Goal: Obtain resource: Download file/media

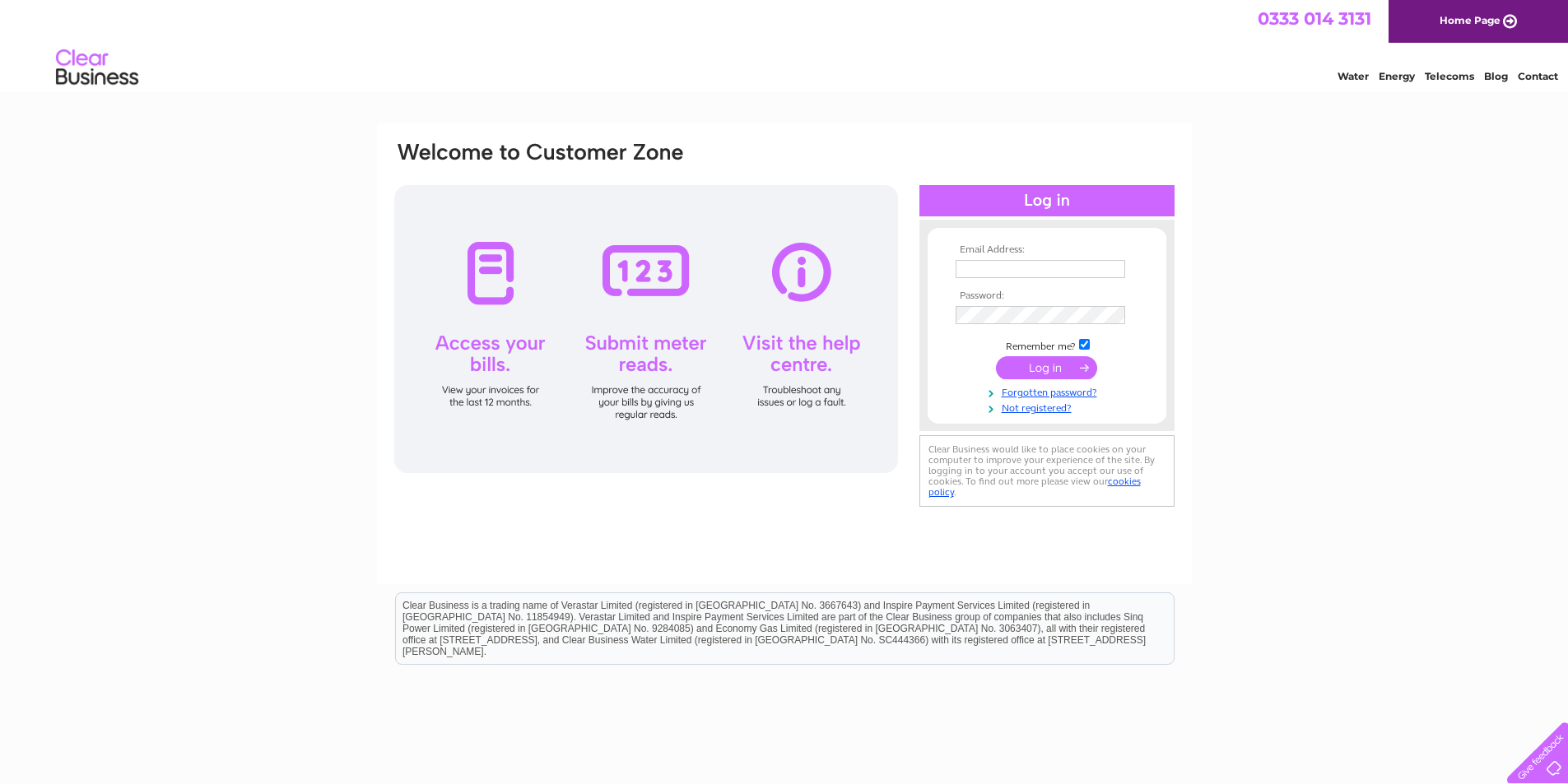
type input "accounts.craigavon@oasisgroup.com"
click at [1027, 368] on input "submit" at bounding box center [1046, 367] width 101 height 23
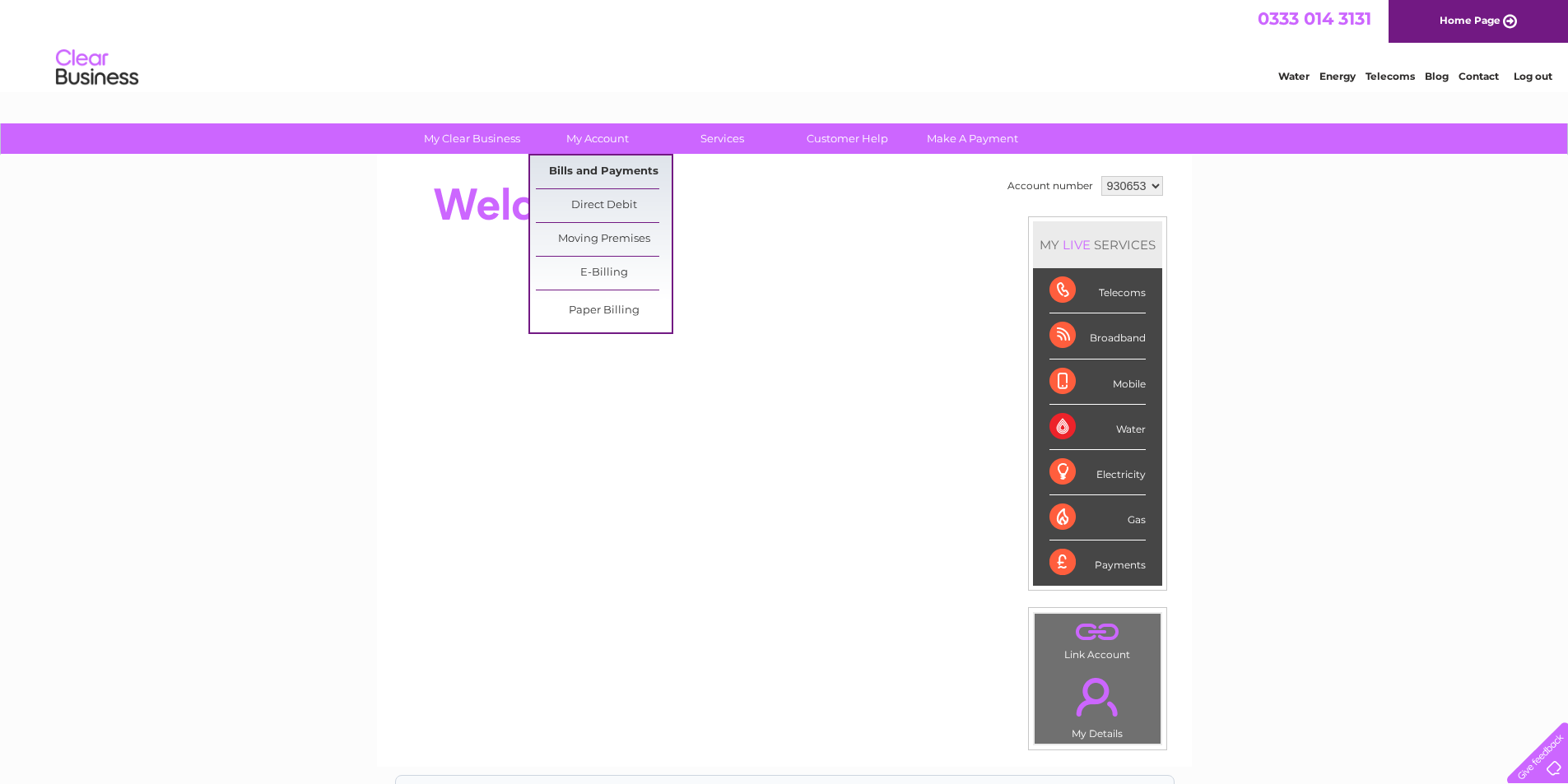
click at [616, 167] on link "Bills and Payments" at bounding box center [603, 172] width 136 height 33
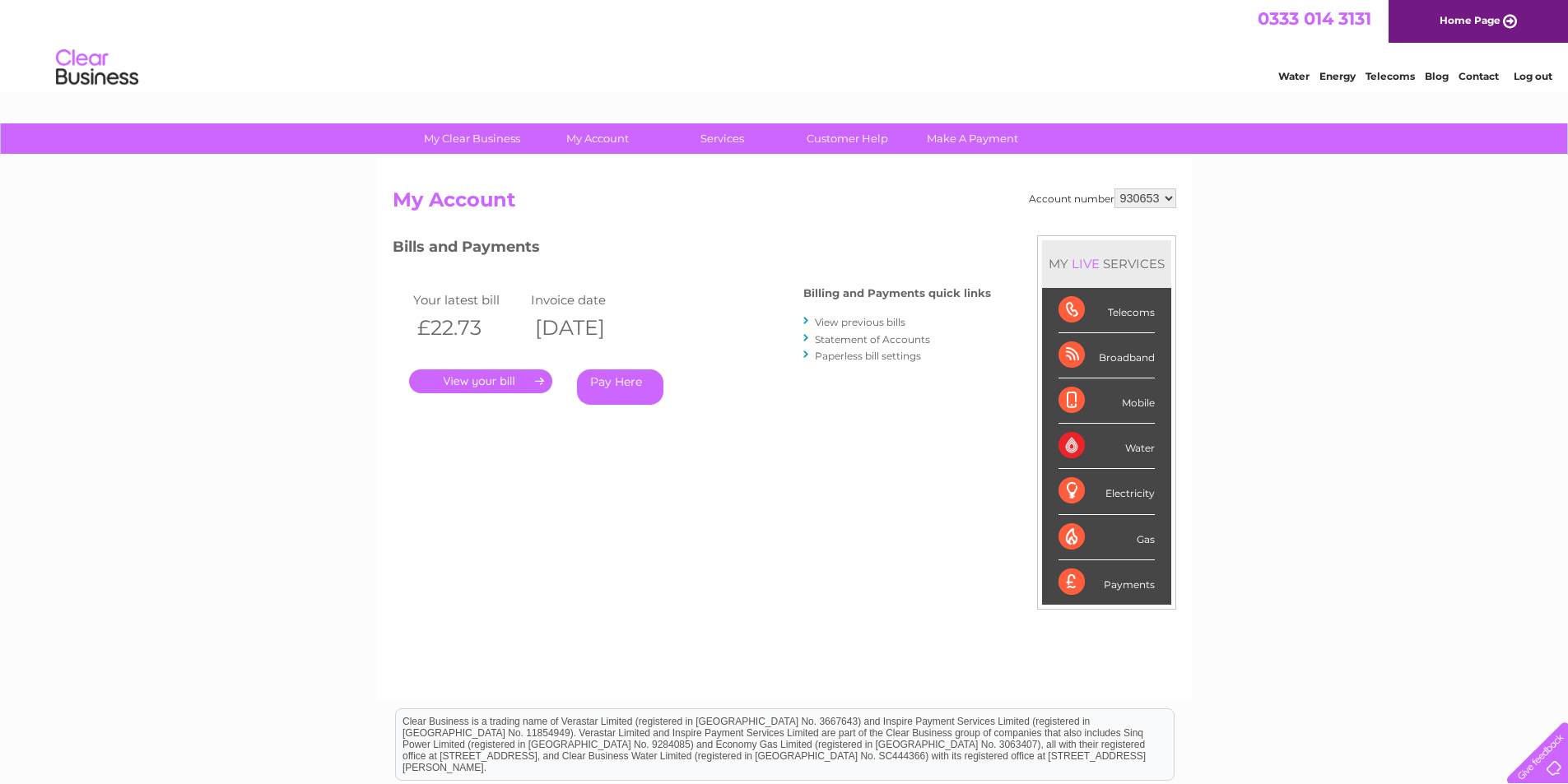
click at [1144, 201] on select "930653 944664" at bounding box center [1145, 198] width 62 height 19
select select "944664"
click at [1115, 189] on select "930653 944664" at bounding box center [1145, 198] width 62 height 19
click at [496, 380] on link "." at bounding box center [480, 381] width 143 height 24
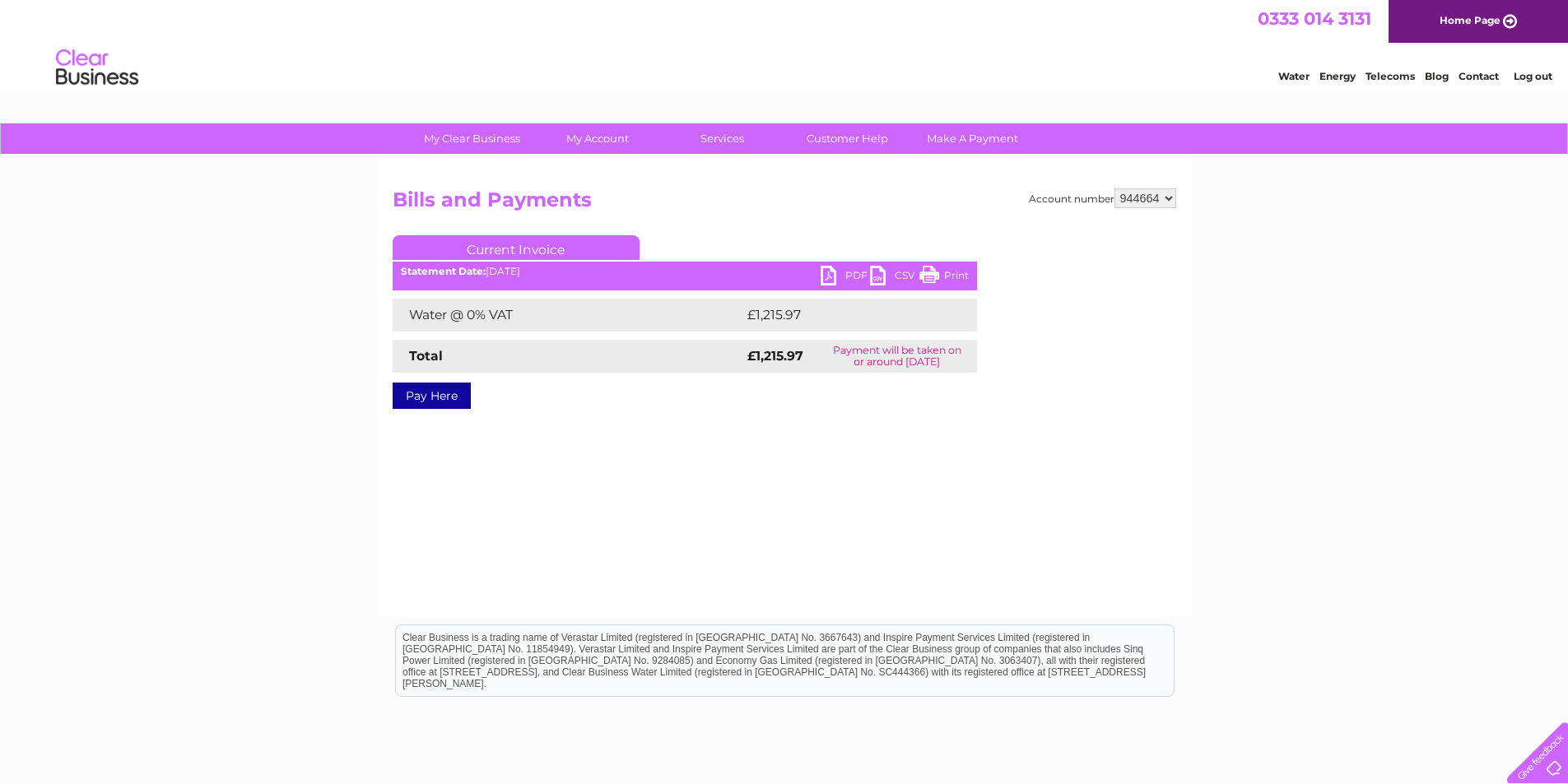
click at [846, 277] on link "PDF" at bounding box center [845, 277] width 49 height 24
click at [1526, 74] on link "Log out" at bounding box center [1532, 76] width 39 height 13
